Goal: Task Accomplishment & Management: Manage account settings

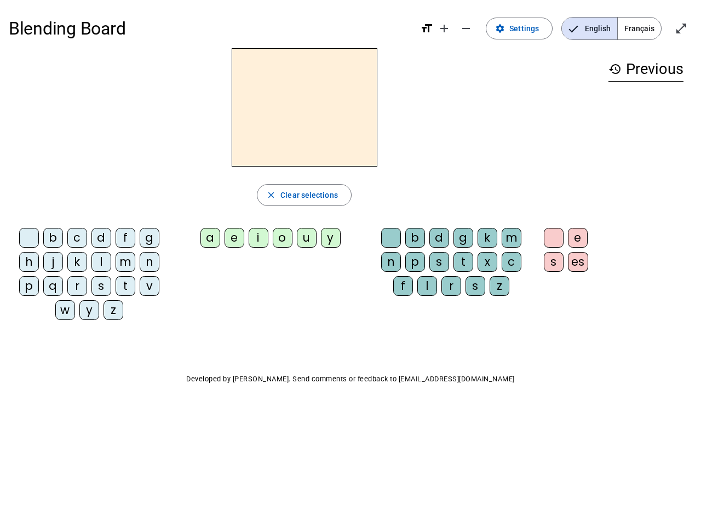
click at [445, 28] on mat-icon "add" at bounding box center [444, 28] width 13 height 13
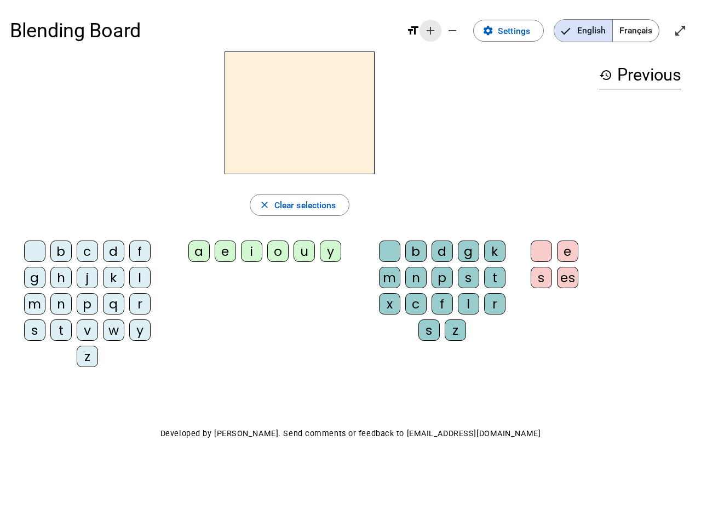
click at [467, 28] on div "Blending Board format_size add remove settings Settings English Français open_i…" at bounding box center [350, 31] width 681 height 42
click at [520, 28] on span "Settings" at bounding box center [514, 31] width 32 height 15
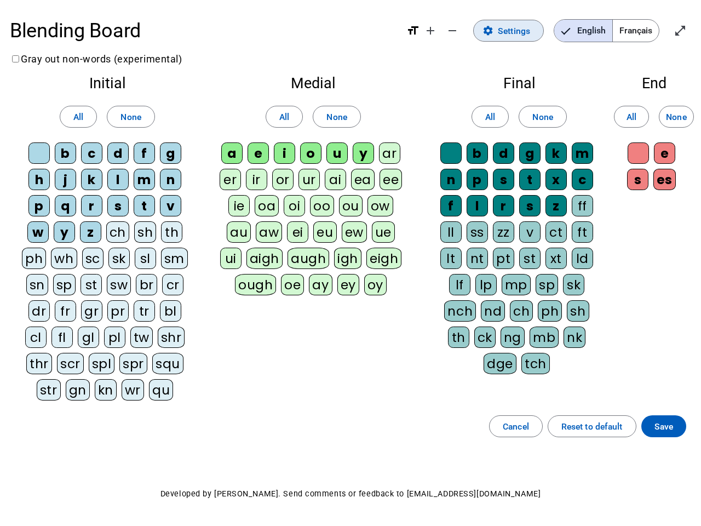
click at [589, 28] on span "English" at bounding box center [583, 31] width 58 height 22
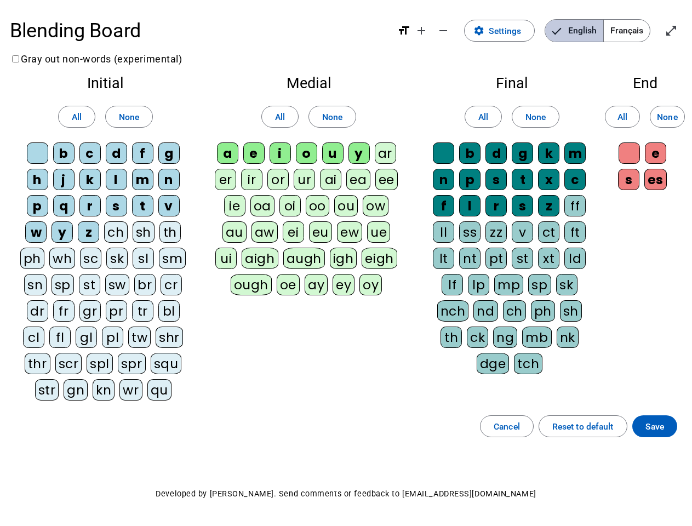
click at [589, 28] on span "English" at bounding box center [574, 31] width 58 height 22
click at [639, 28] on span "Français" at bounding box center [627, 31] width 46 height 22
click at [639, 28] on span "Français" at bounding box center [618, 31] width 62 height 22
click at [681, 28] on span "Enter full screen" at bounding box center [671, 31] width 26 height 26
click at [304, 195] on letter-bubble "oi" at bounding box center [292, 208] width 26 height 26
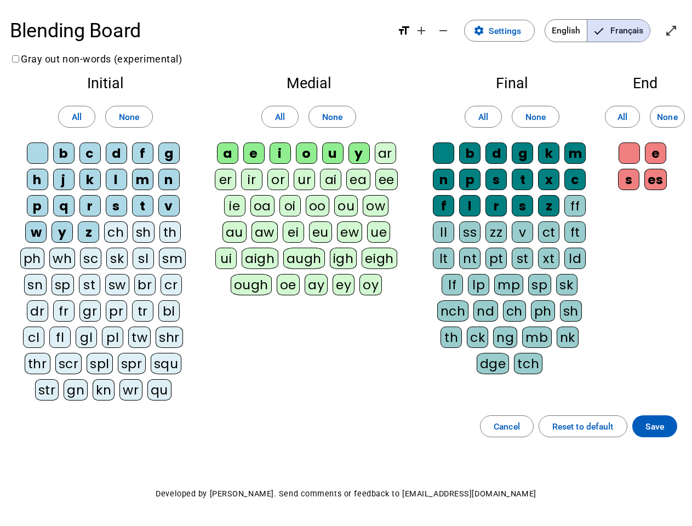
click at [31, 240] on div "w" at bounding box center [35, 231] width 21 height 21
